Goal: Check status: Check status

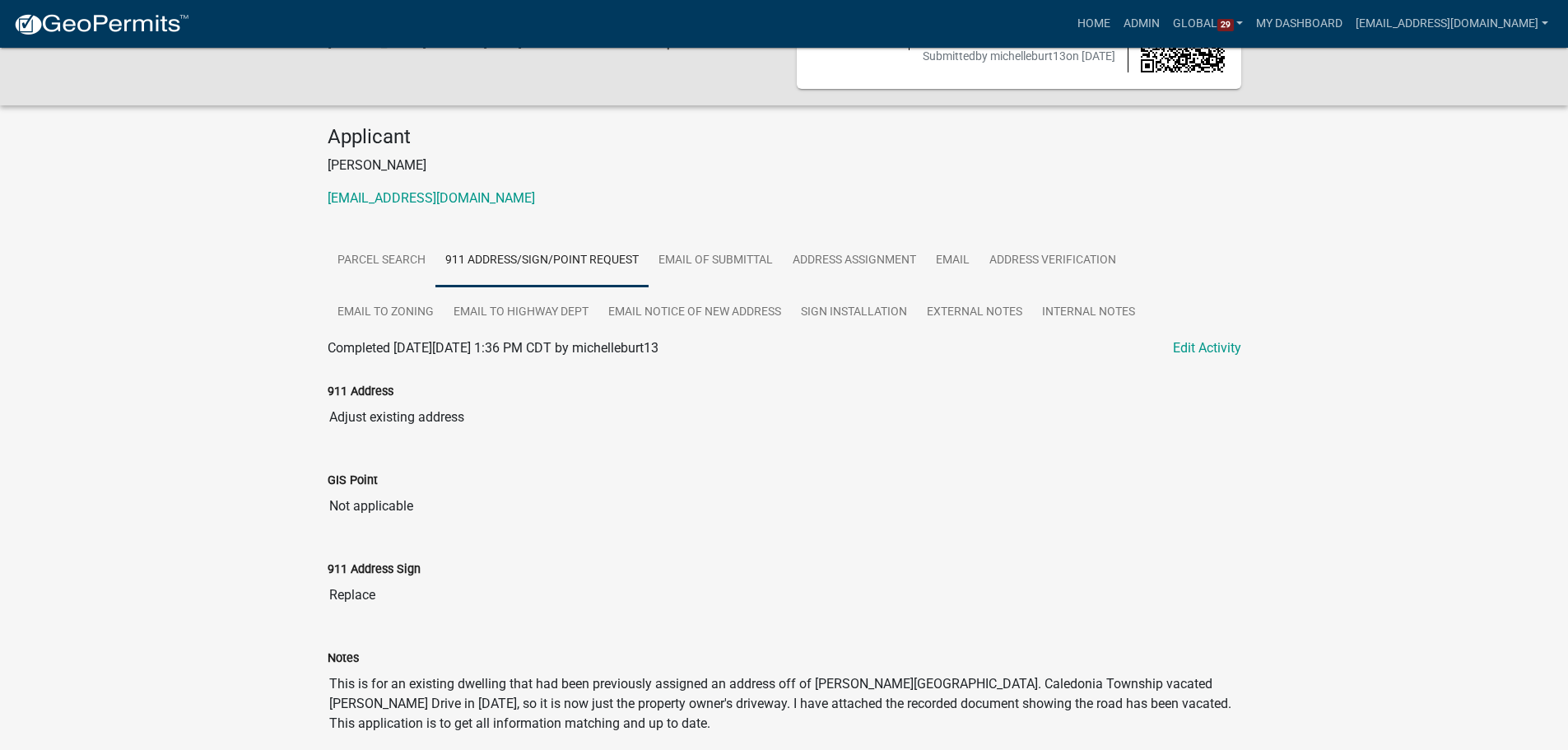
scroll to position [63, 0]
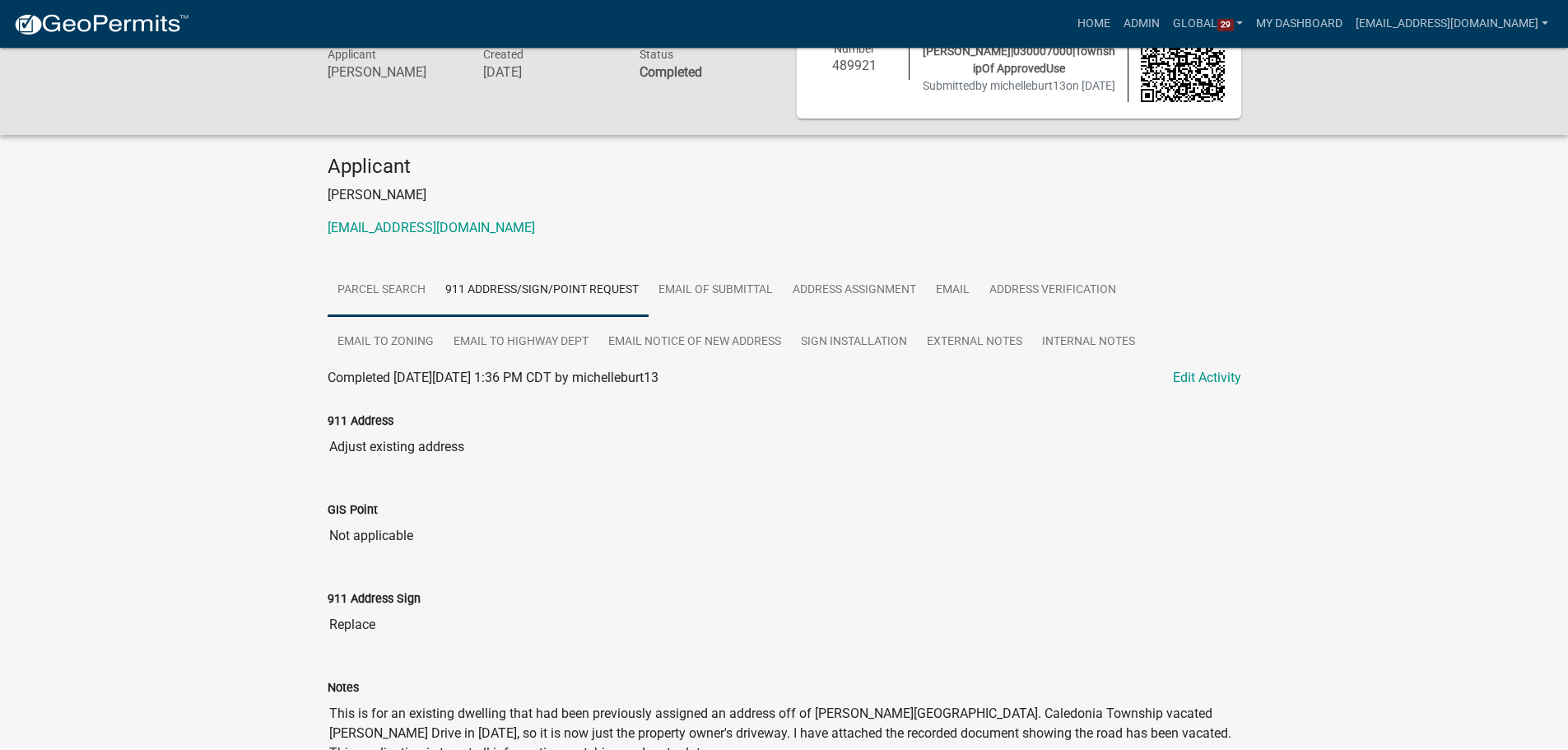
click at [374, 302] on link "Parcel search" at bounding box center [381, 291] width 108 height 53
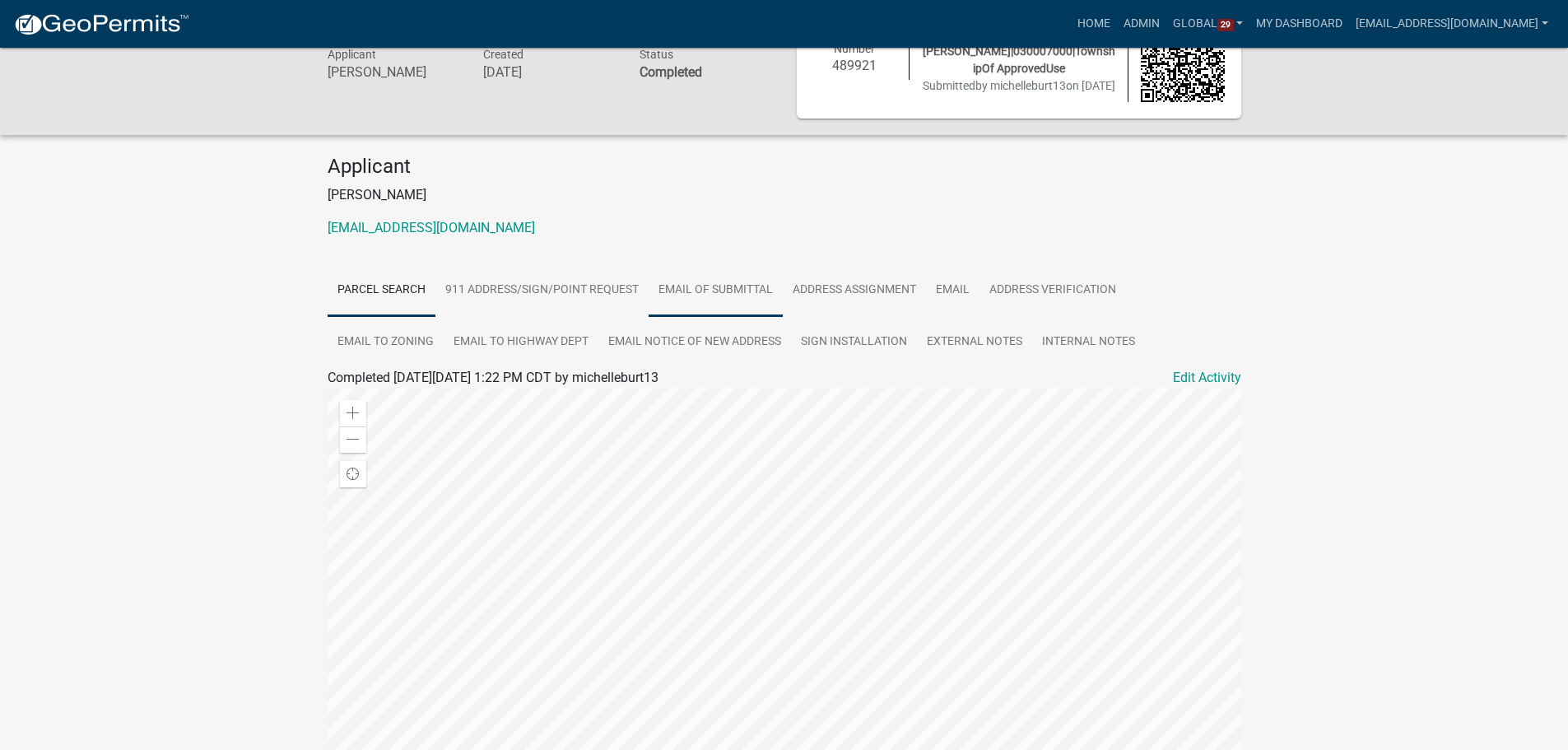
click at [685, 308] on link "Email of submittal" at bounding box center [715, 291] width 135 height 53
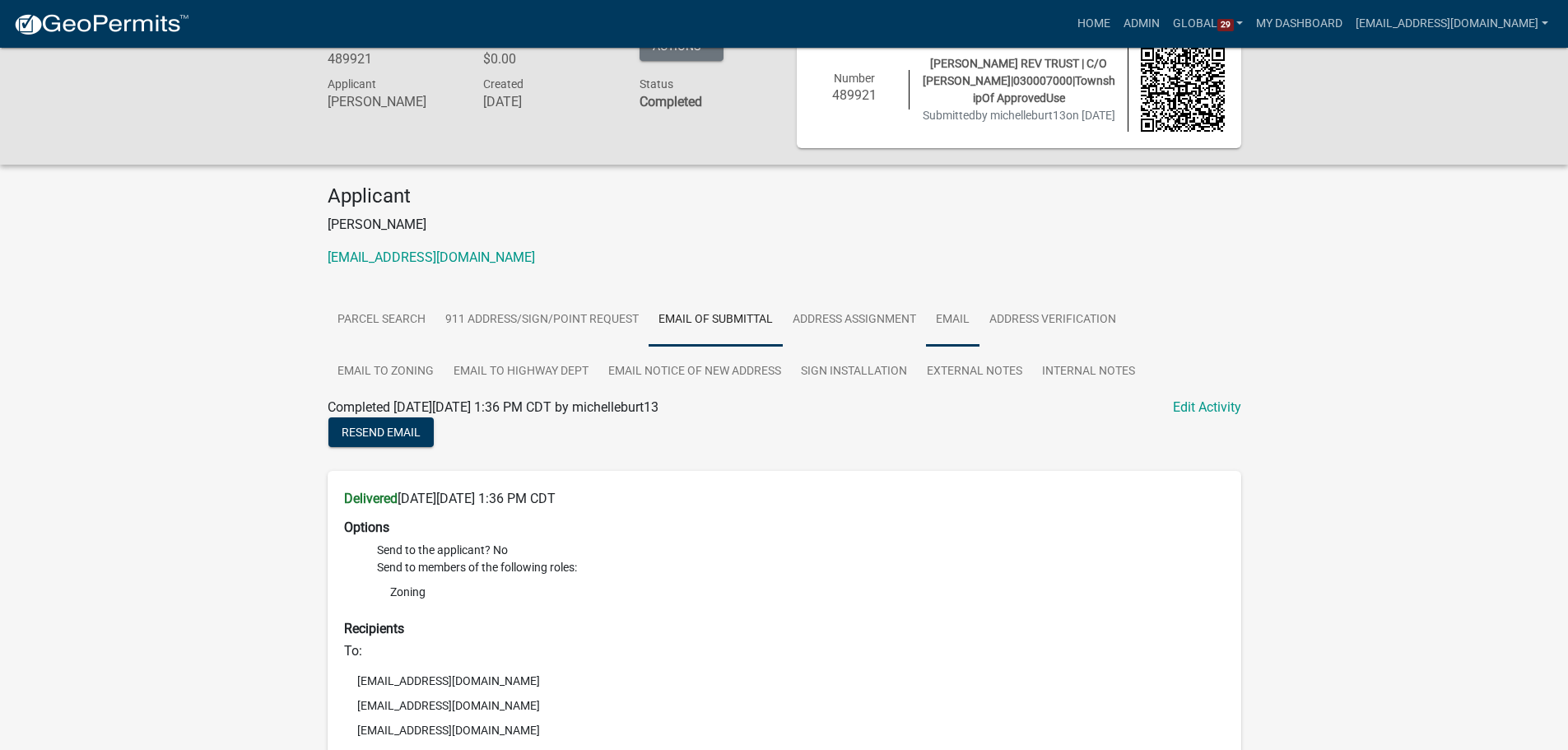
scroll to position [0, 0]
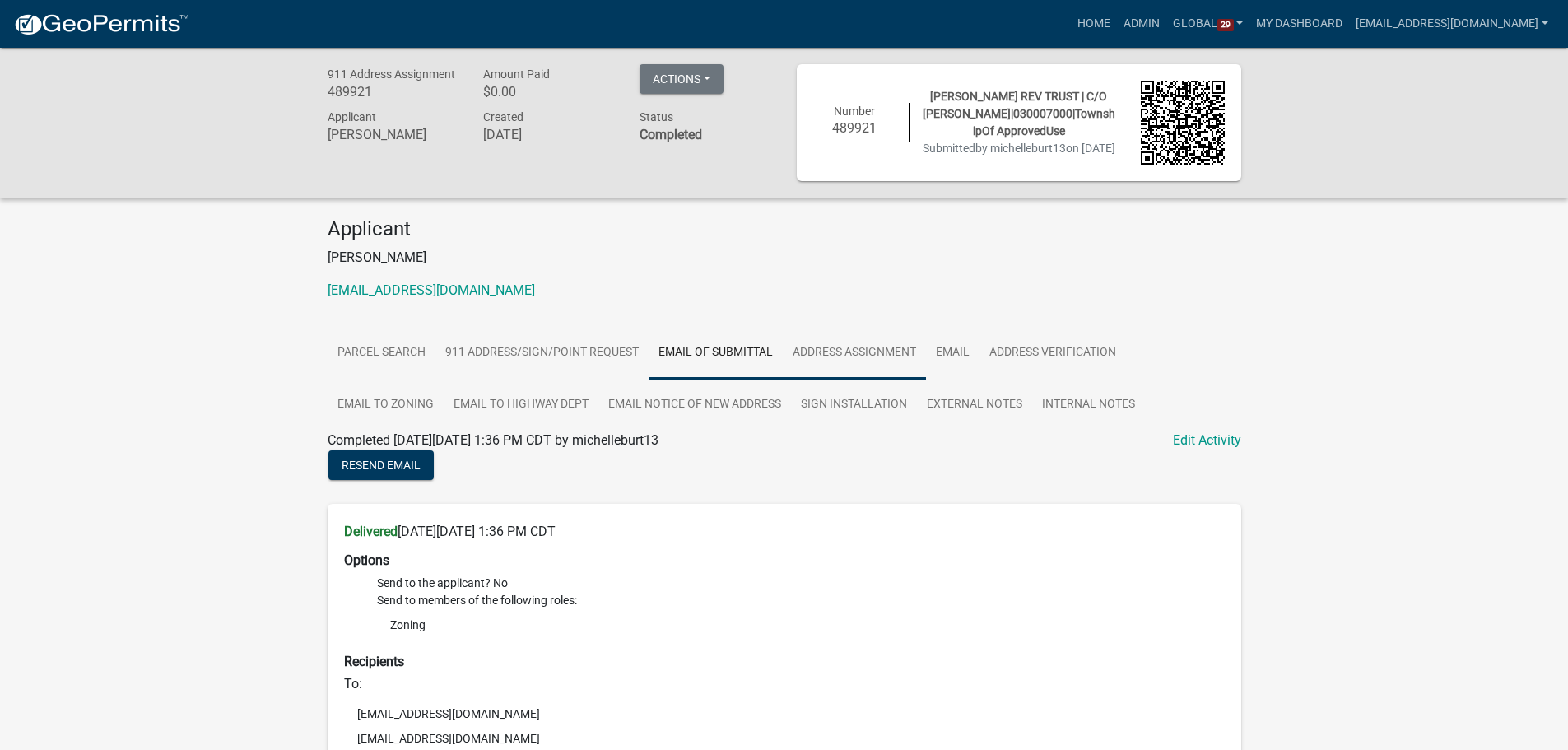
click at [890, 375] on link "Address Assignment" at bounding box center [855, 354] width 143 height 53
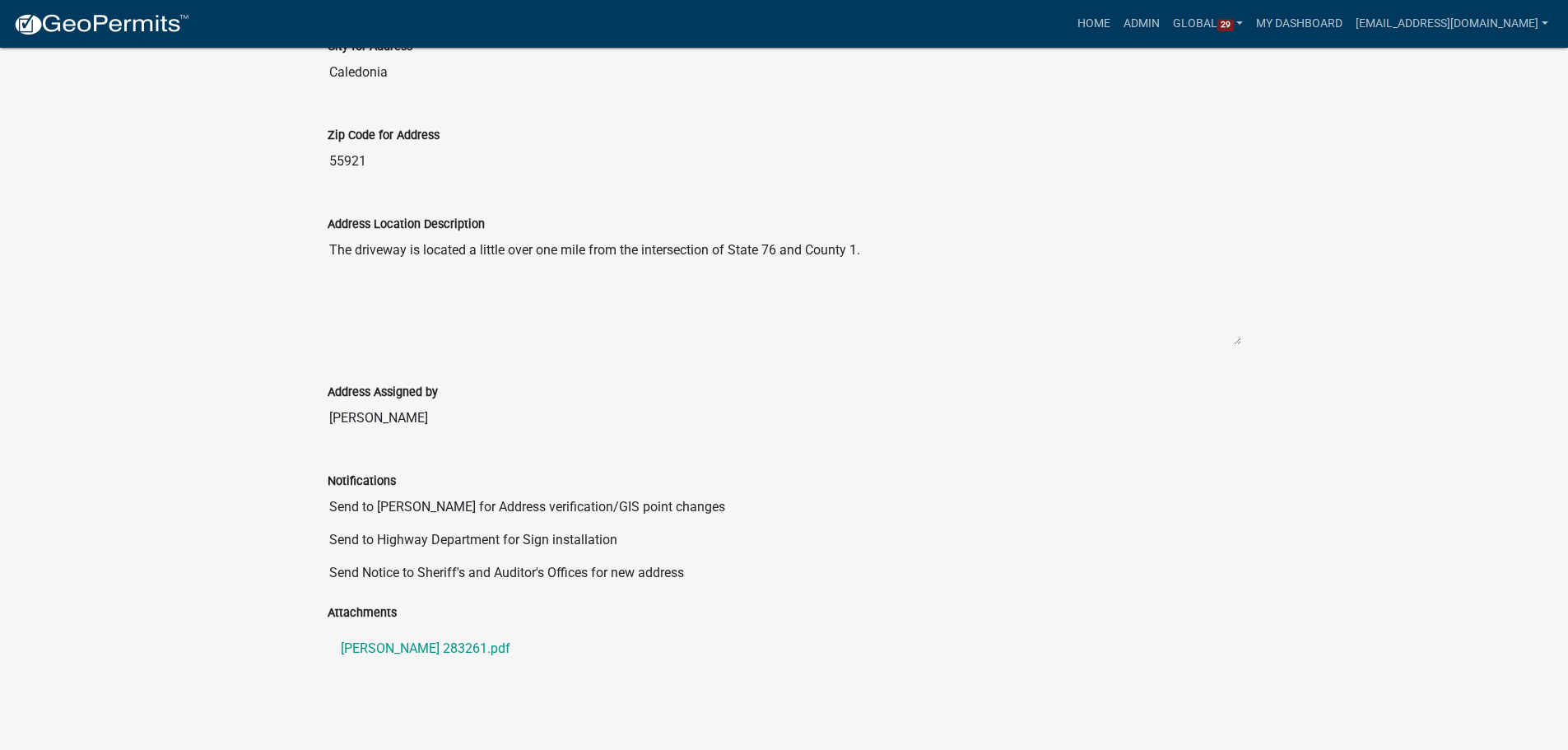
scroll to position [821, 0]
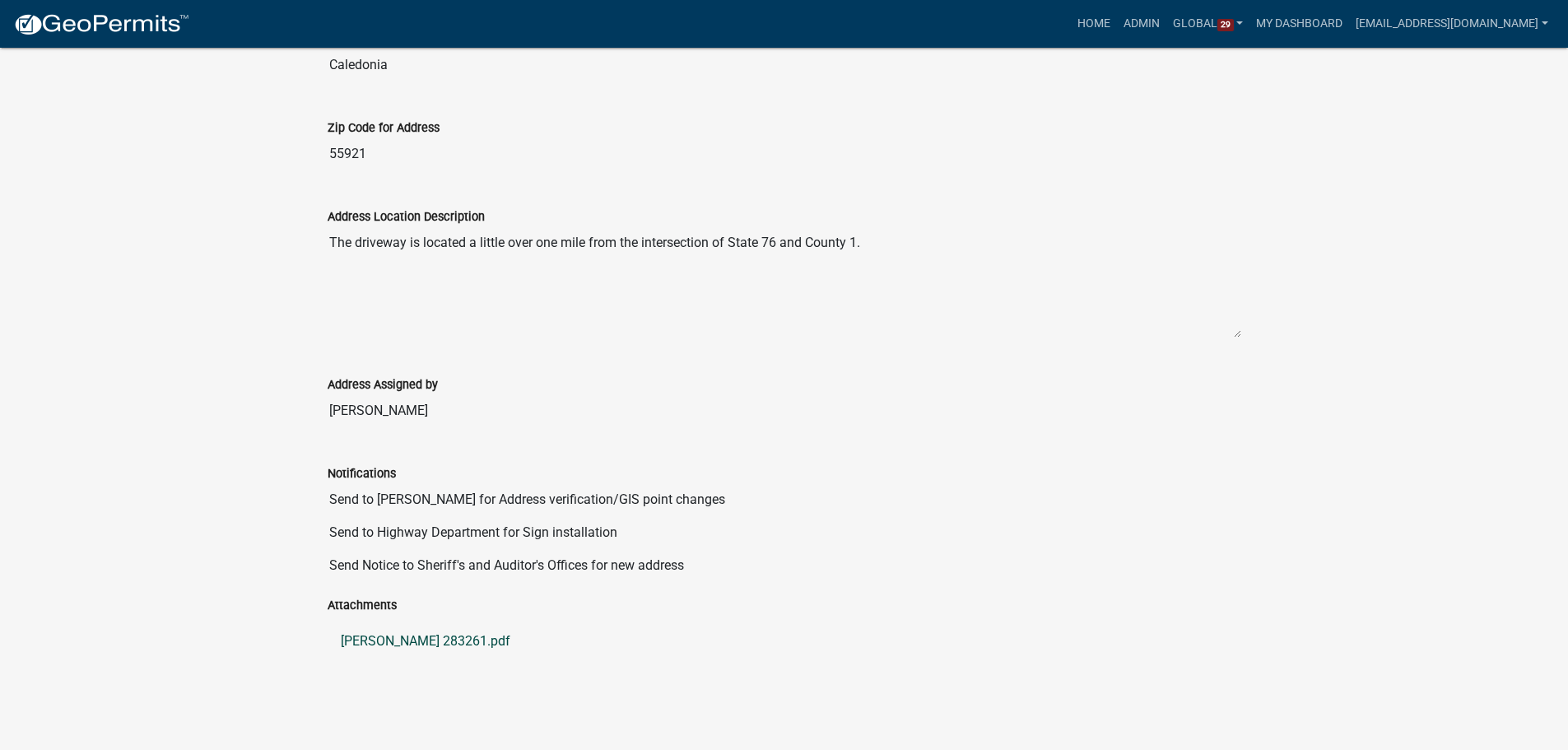
click at [374, 639] on link "Klug 283261.pdf" at bounding box center [784, 642] width 914 height 39
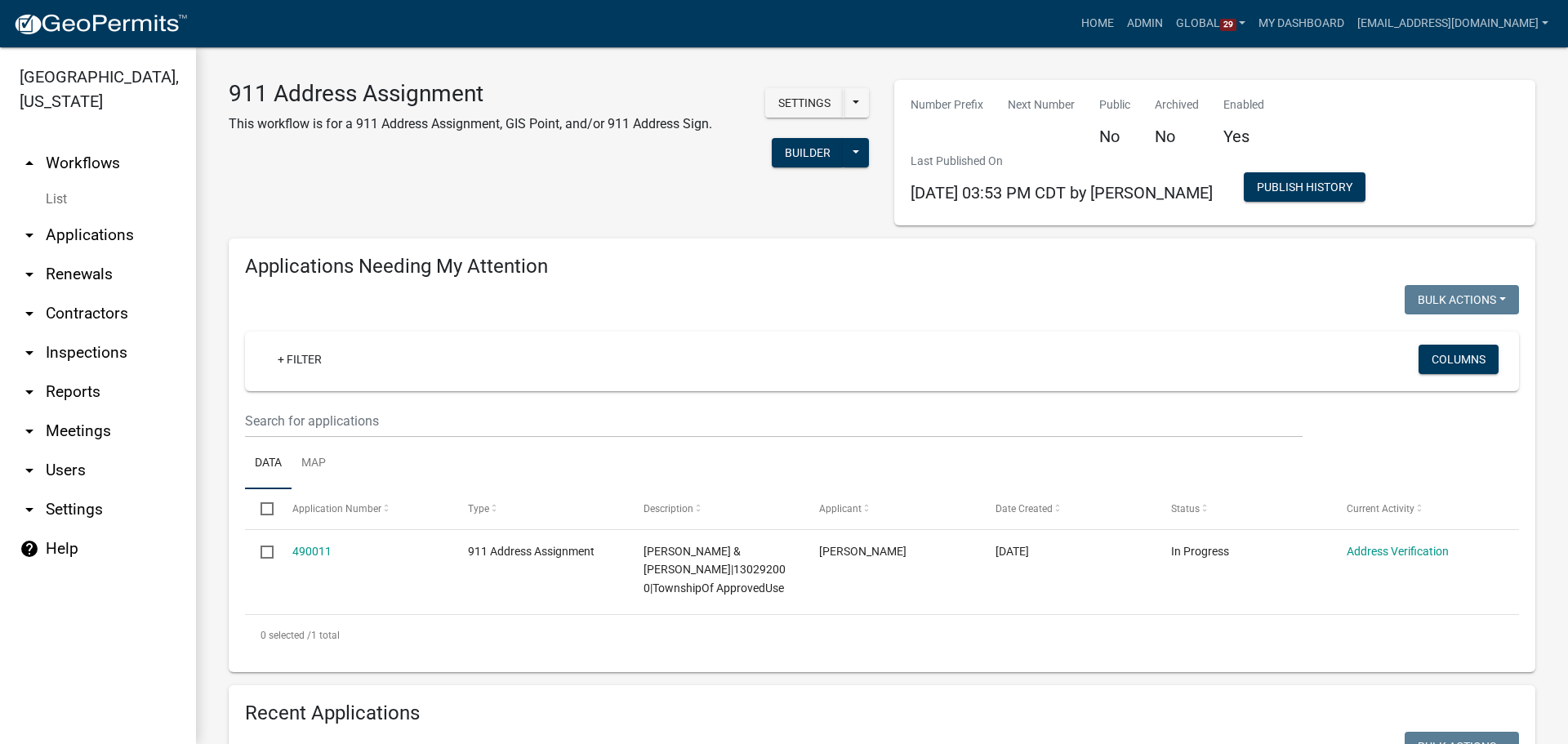
select select "3: 100"
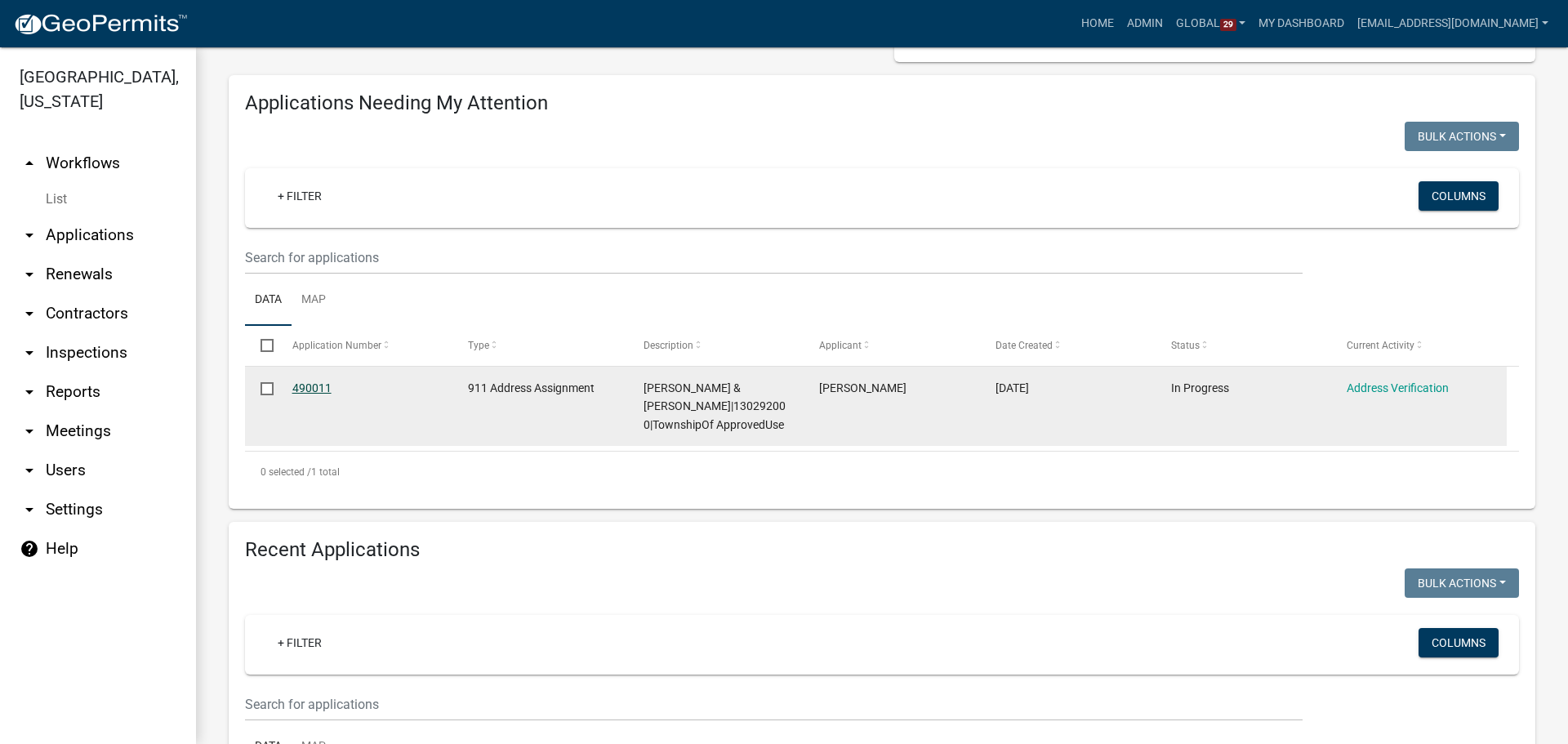
click at [311, 392] on link "490011" at bounding box center [312, 387] width 39 height 13
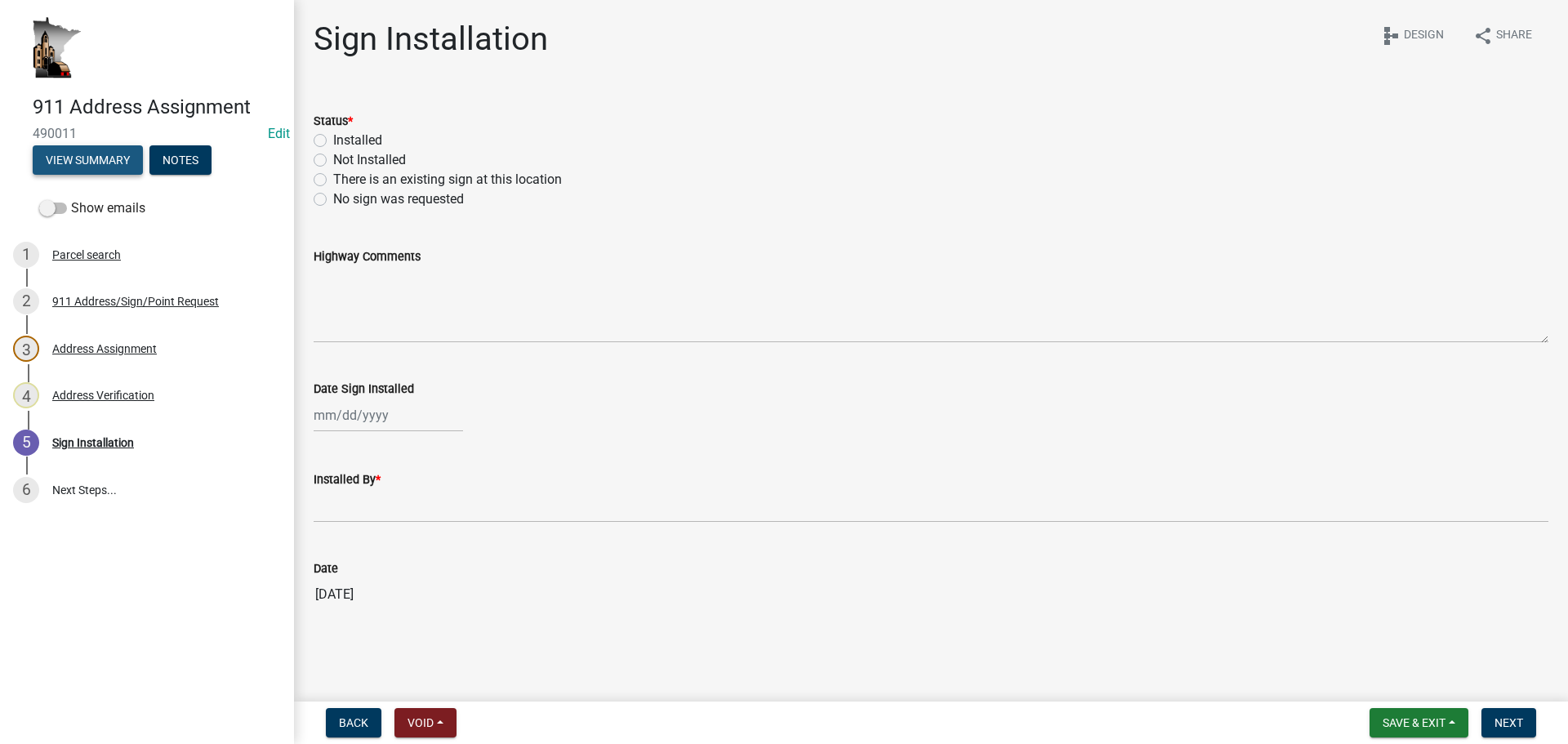
click at [114, 163] on button "View Summary" at bounding box center [88, 160] width 110 height 29
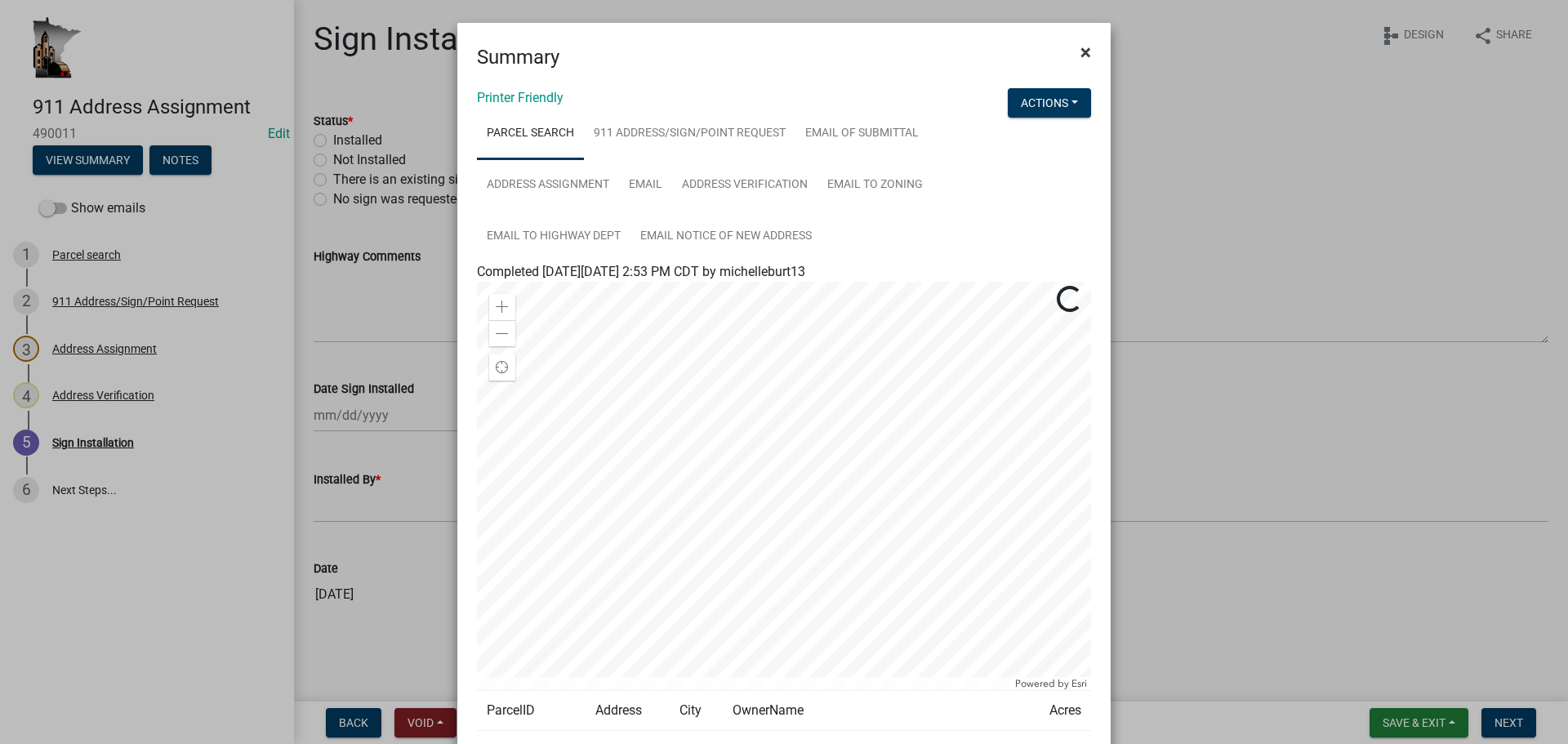
click at [1081, 53] on span "×" at bounding box center [1086, 52] width 11 height 22
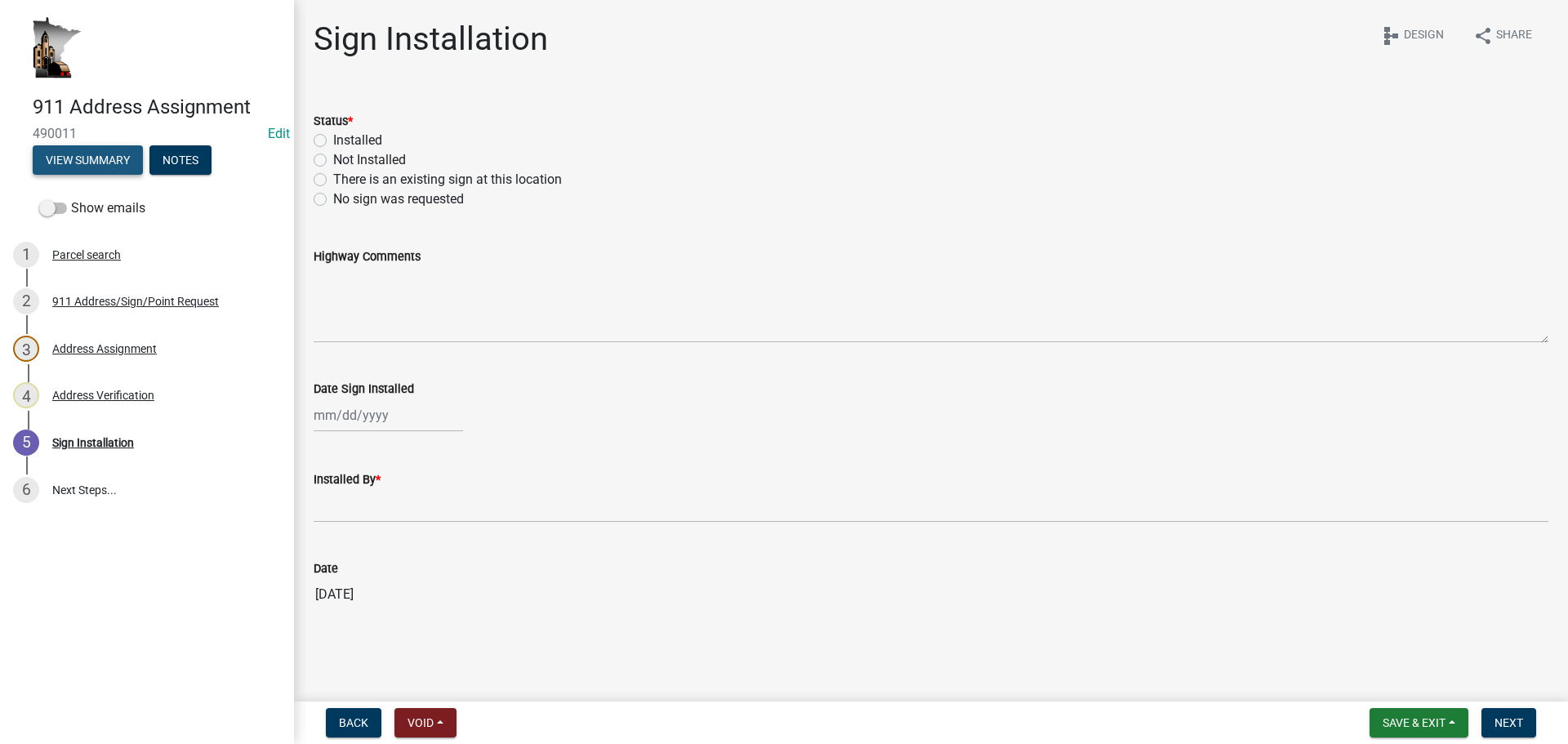
click at [85, 154] on button "View Summary" at bounding box center [88, 160] width 110 height 29
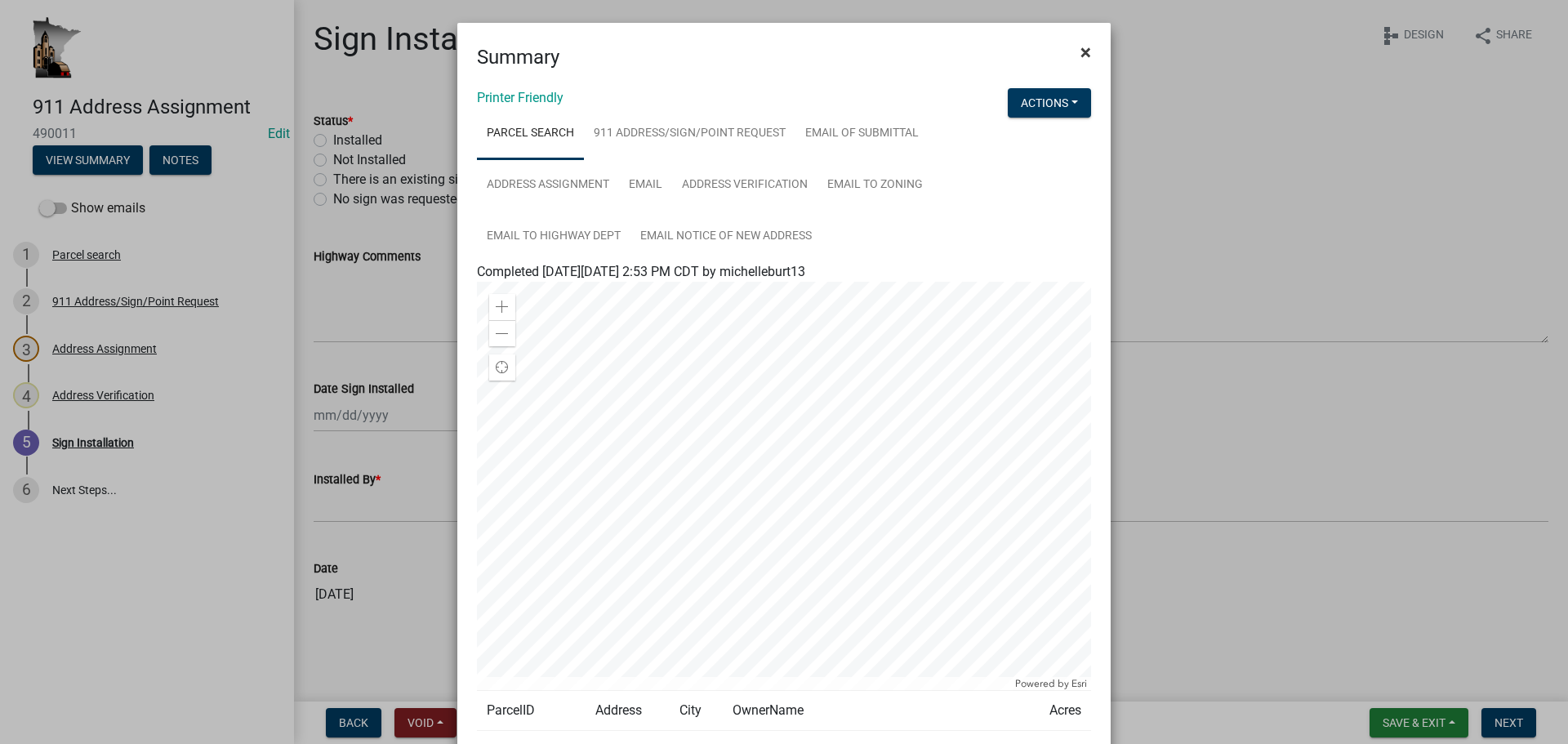
click at [1081, 52] on span "×" at bounding box center [1086, 52] width 11 height 22
